Goal: Task Accomplishment & Management: Complete application form

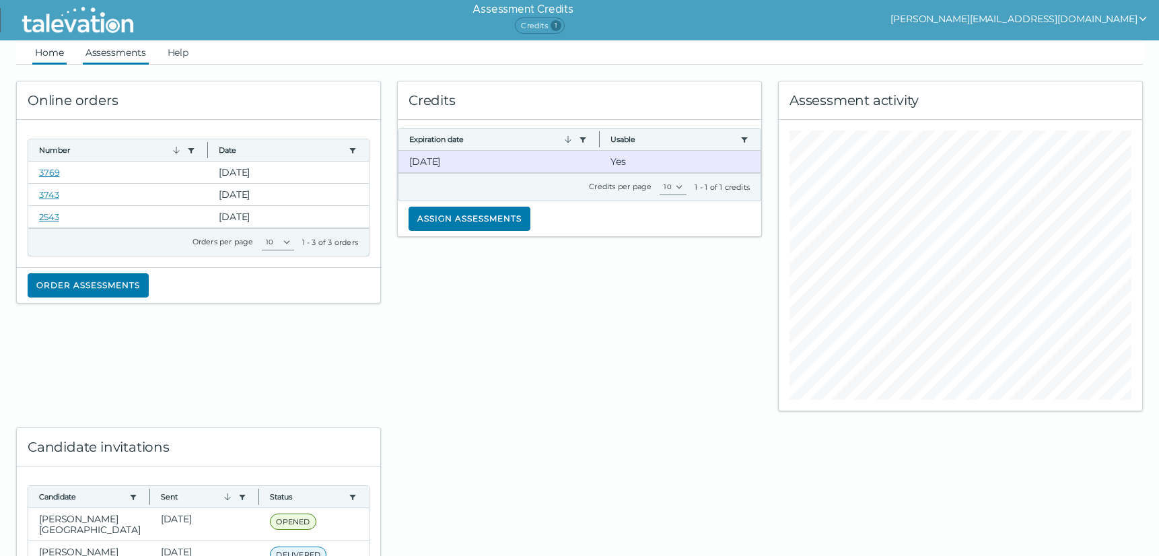
click at [105, 51] on link "Assessments" at bounding box center [116, 52] width 66 height 24
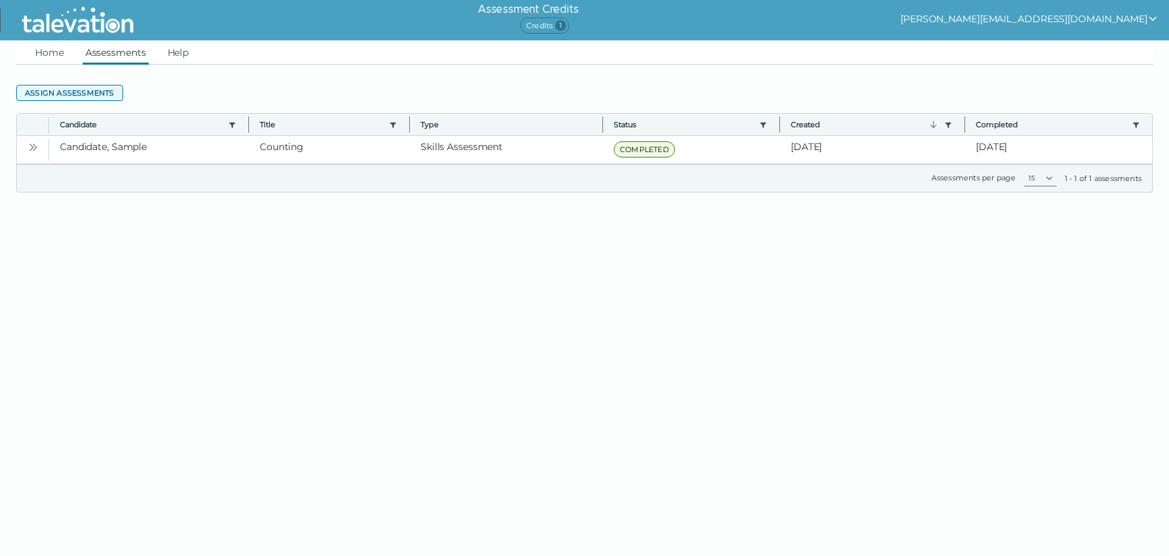
click at [60, 96] on button "Assign assessments" at bounding box center [69, 93] width 107 height 16
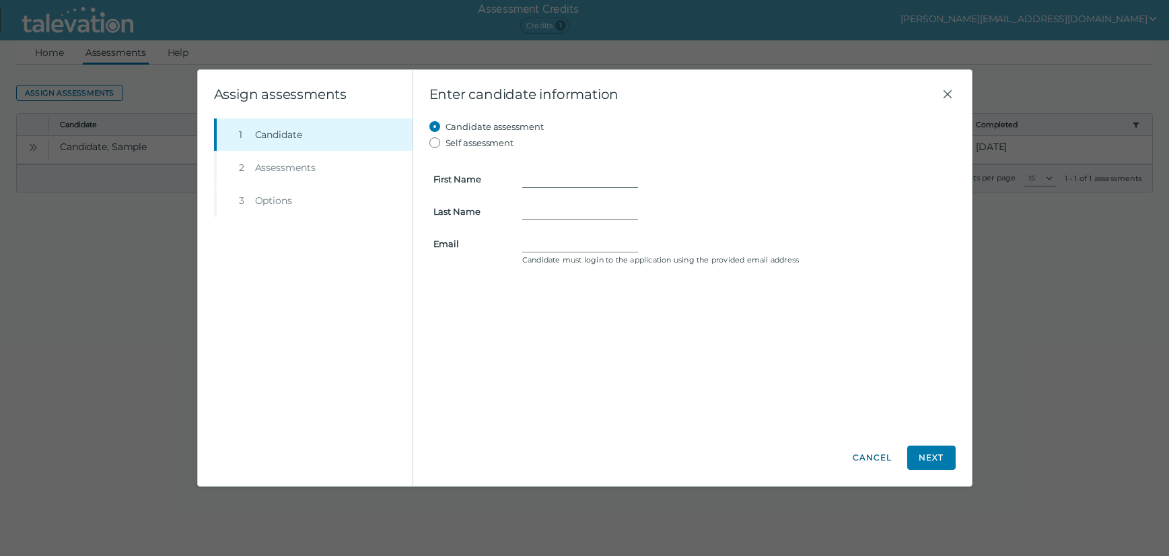
click at [876, 458] on button "Cancel" at bounding box center [872, 458] width 48 height 24
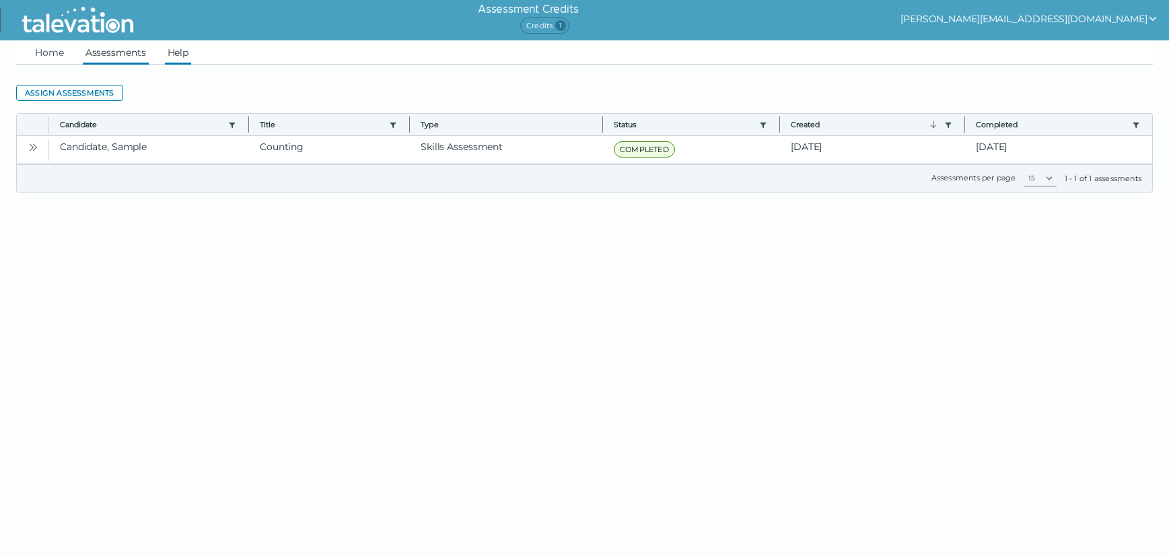
click at [178, 59] on link "Help" at bounding box center [178, 52] width 27 height 24
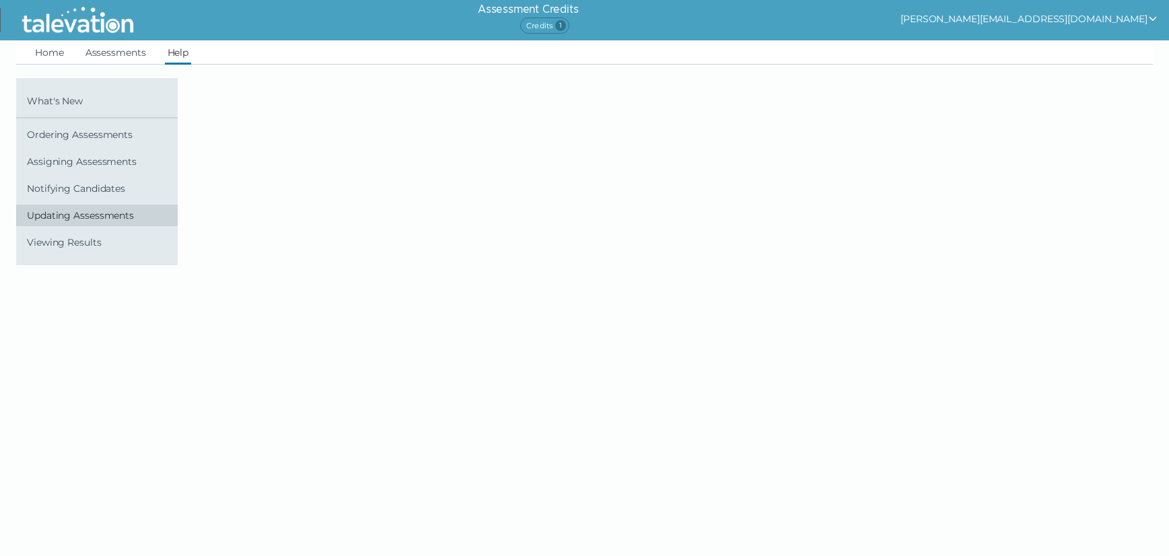
click at [81, 221] on link "Updating Assessments" at bounding box center [97, 216] width 162 height 22
click at [92, 215] on span "Updating Assessments" at bounding box center [99, 215] width 145 height 11
click at [153, 298] on html "Assessment Credits Credits 1 [PERSON_NAME][EMAIL_ADDRESS][DOMAIN_NAME] Home Ass…" at bounding box center [584, 149] width 1169 height 298
click at [108, 216] on span "Updating Assessments" at bounding box center [99, 215] width 145 height 11
click at [98, 132] on span "Ordering Assessments" at bounding box center [99, 134] width 145 height 11
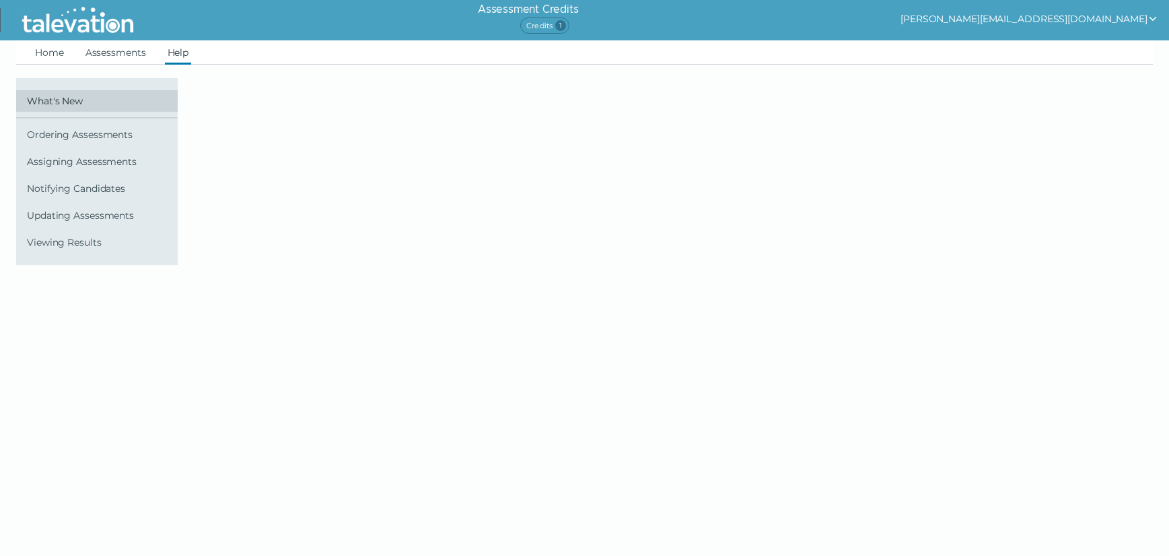
click at [55, 106] on link "What's New" at bounding box center [97, 101] width 162 height 22
click at [263, 129] on div at bounding box center [593, 171] width 769 height 187
click at [83, 220] on span "Updating Assessments" at bounding box center [99, 215] width 145 height 11
click at [104, 48] on link "Assessments" at bounding box center [116, 52] width 66 height 24
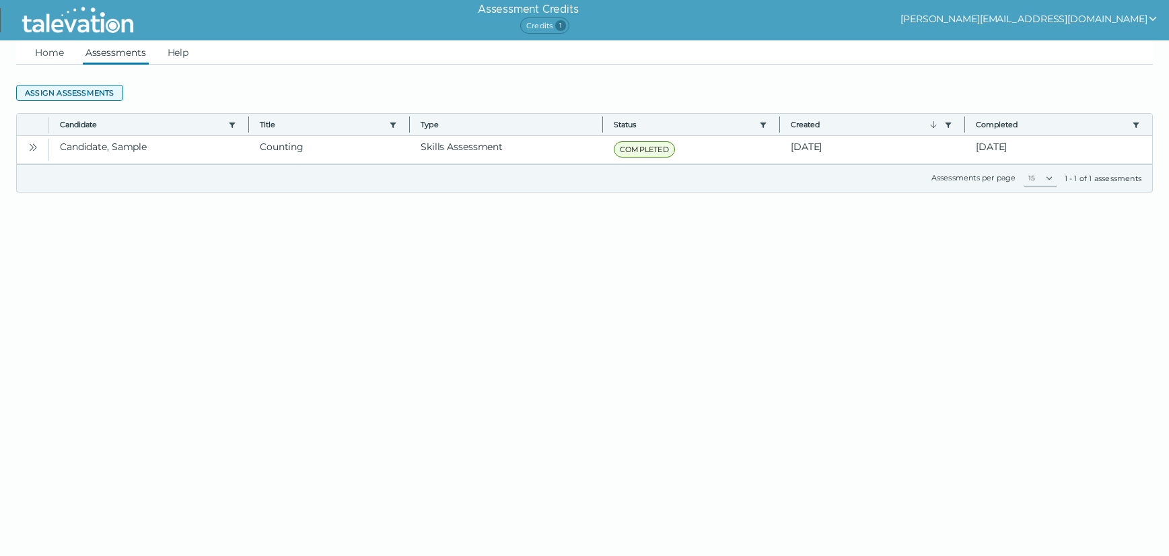
click at [92, 92] on button "Assign assessments" at bounding box center [69, 93] width 107 height 16
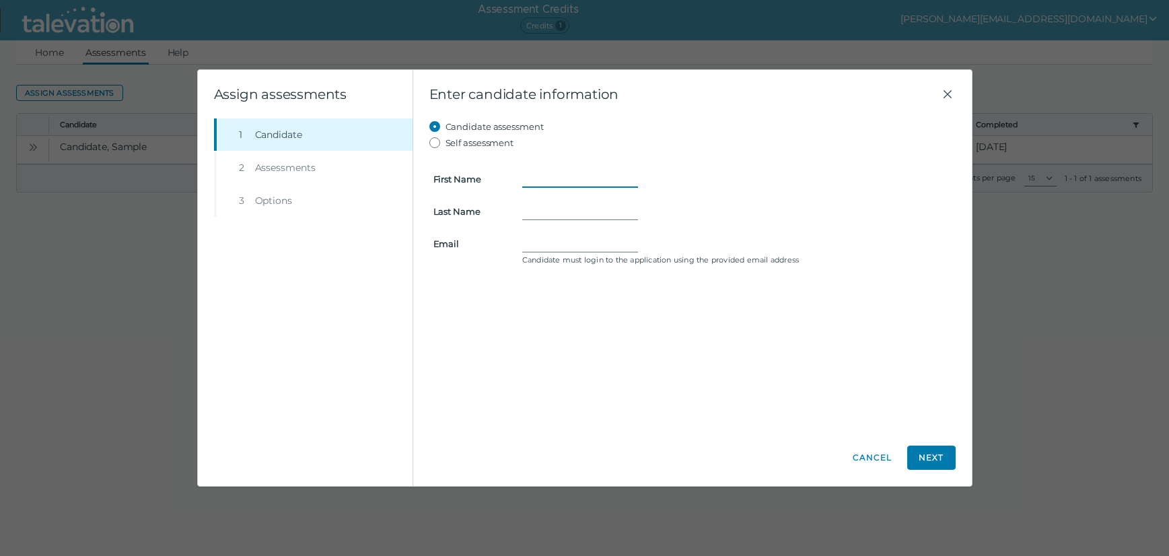
click at [545, 182] on input "First Name" at bounding box center [580, 179] width 116 height 16
type input "[PERSON_NAME]"
type input "Doe"
type input "[PERSON_NAME][EMAIL_ADDRESS][DOMAIN_NAME]"
click at [921, 460] on button "Next" at bounding box center [931, 458] width 48 height 24
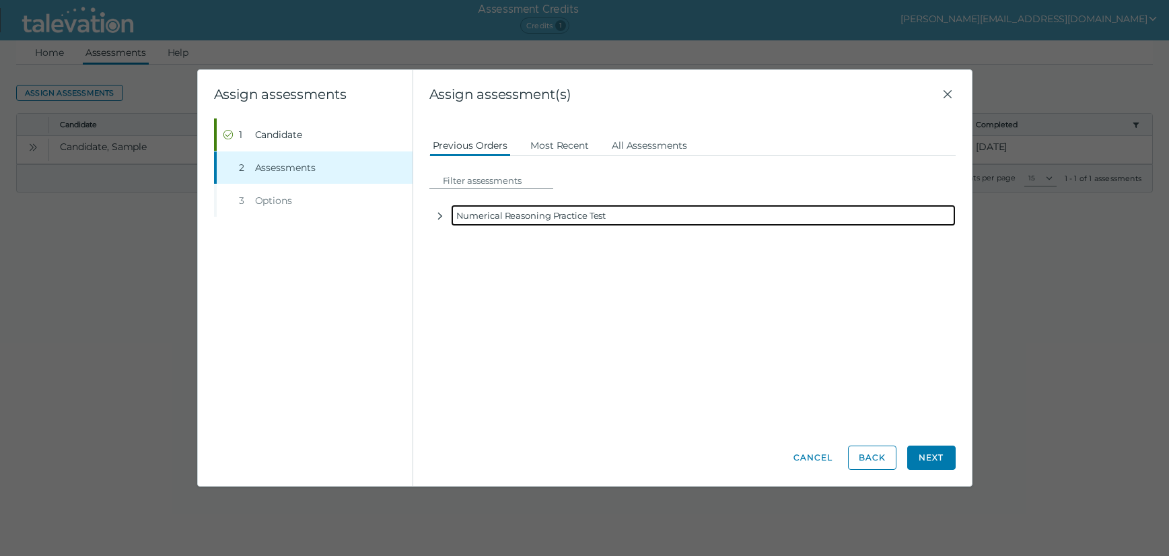
click at [585, 219] on div "Numerical Reasoning Practice Test" at bounding box center [703, 216] width 505 height 22
click at [438, 217] on icon "button" at bounding box center [440, 216] width 11 height 11
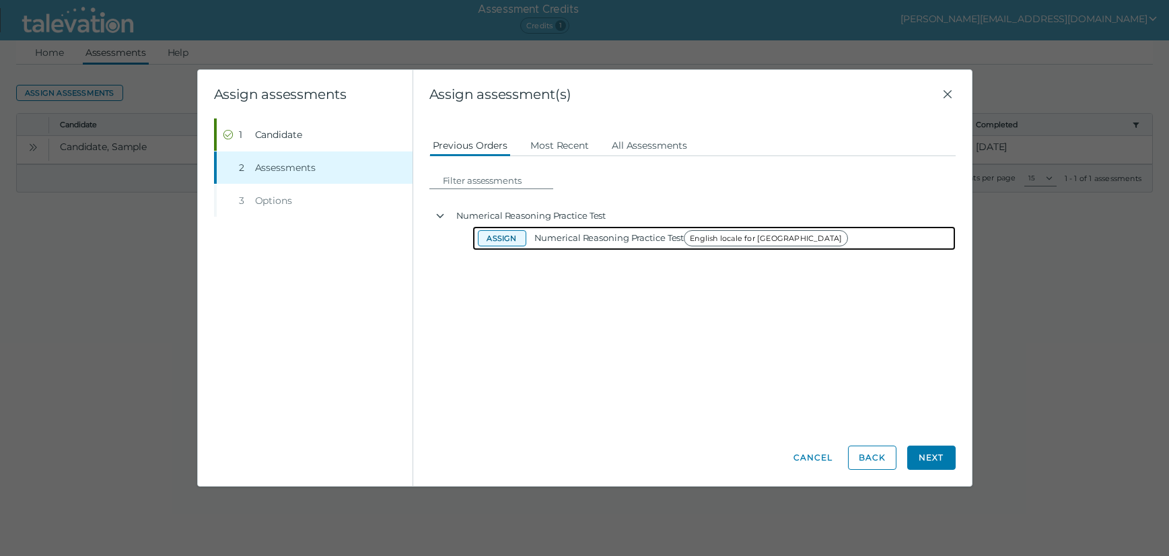
click at [502, 242] on button "Assign" at bounding box center [502, 238] width 48 height 16
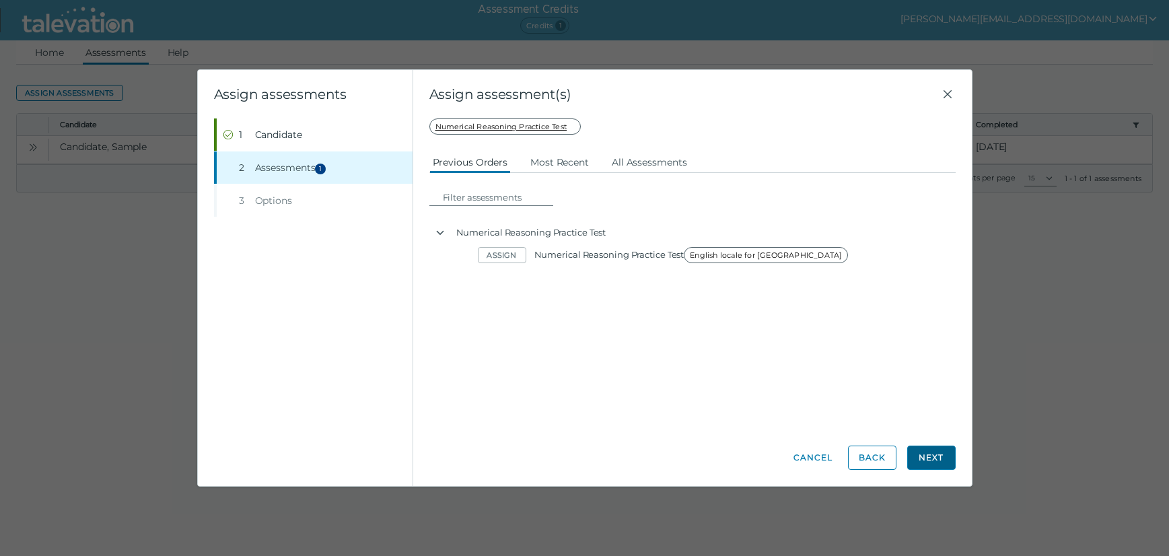
click at [933, 460] on button "Next" at bounding box center [931, 458] width 48 height 24
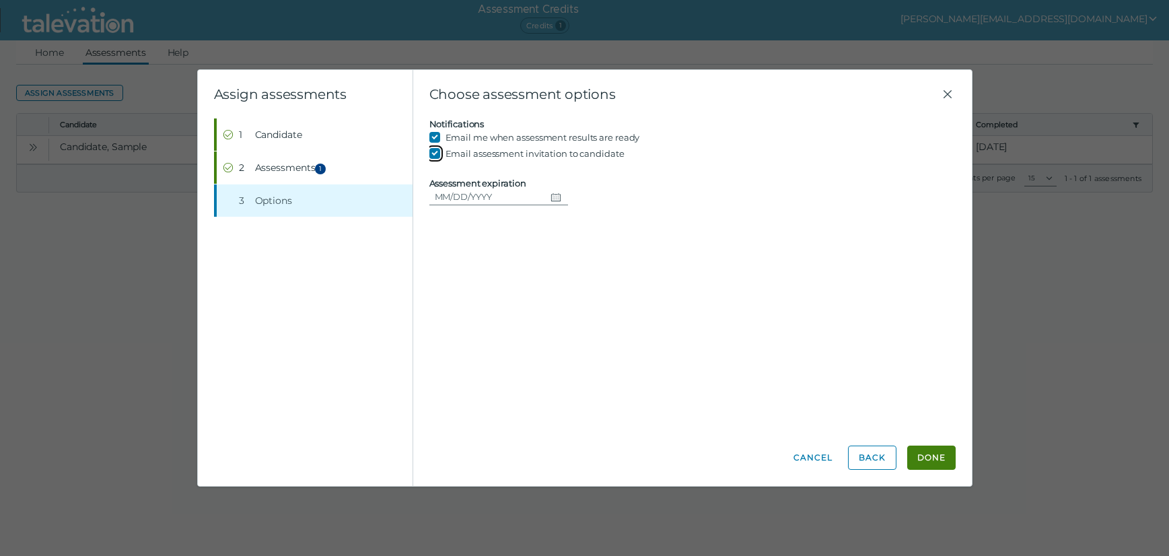
click at [432, 154] on input "Email assessment invitation to candidate" at bounding box center [437, 153] width 16 height 16
checkbox input "false"
click at [930, 461] on button "Done" at bounding box center [931, 458] width 48 height 24
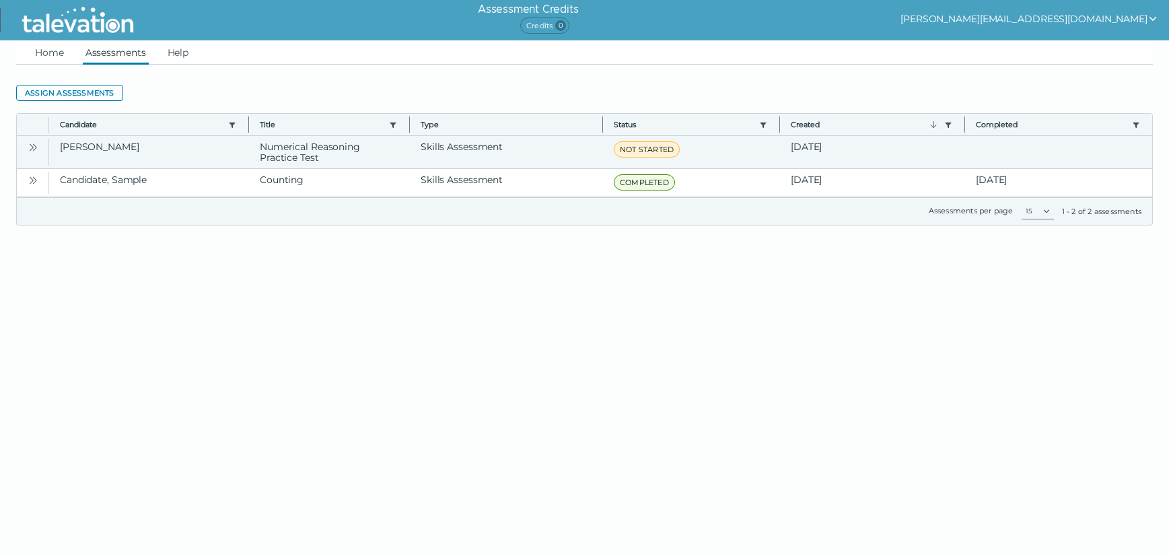
click at [30, 147] on icon "Open" at bounding box center [33, 147] width 11 height 11
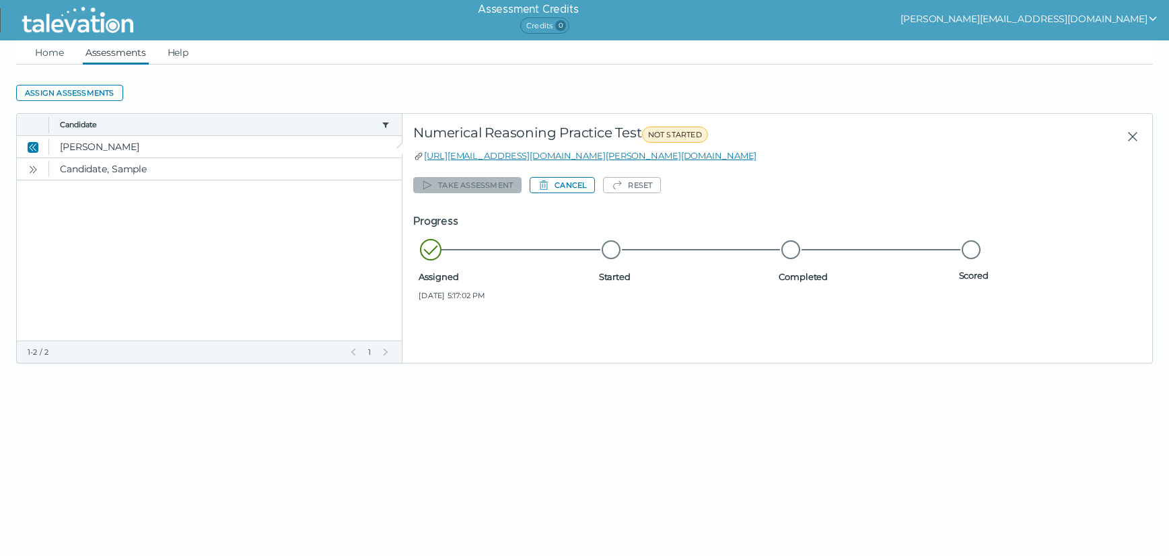
click at [617, 396] on html "Assessment Credits Credits 0 [PERSON_NAME][EMAIL_ADDRESS][DOMAIN_NAME] Home Ass…" at bounding box center [584, 198] width 1169 height 396
click at [1071, 18] on button "[PERSON_NAME][EMAIL_ADDRESS][DOMAIN_NAME]" at bounding box center [1030, 19] width 258 height 16
drag, startPoint x: 1101, startPoint y: 49, endPoint x: 1091, endPoint y: 32, distance: 20.2
click at [1035, 48] on div "Sign out" at bounding box center [995, 45] width 79 height 16
